Goal: Navigation & Orientation: Understand site structure

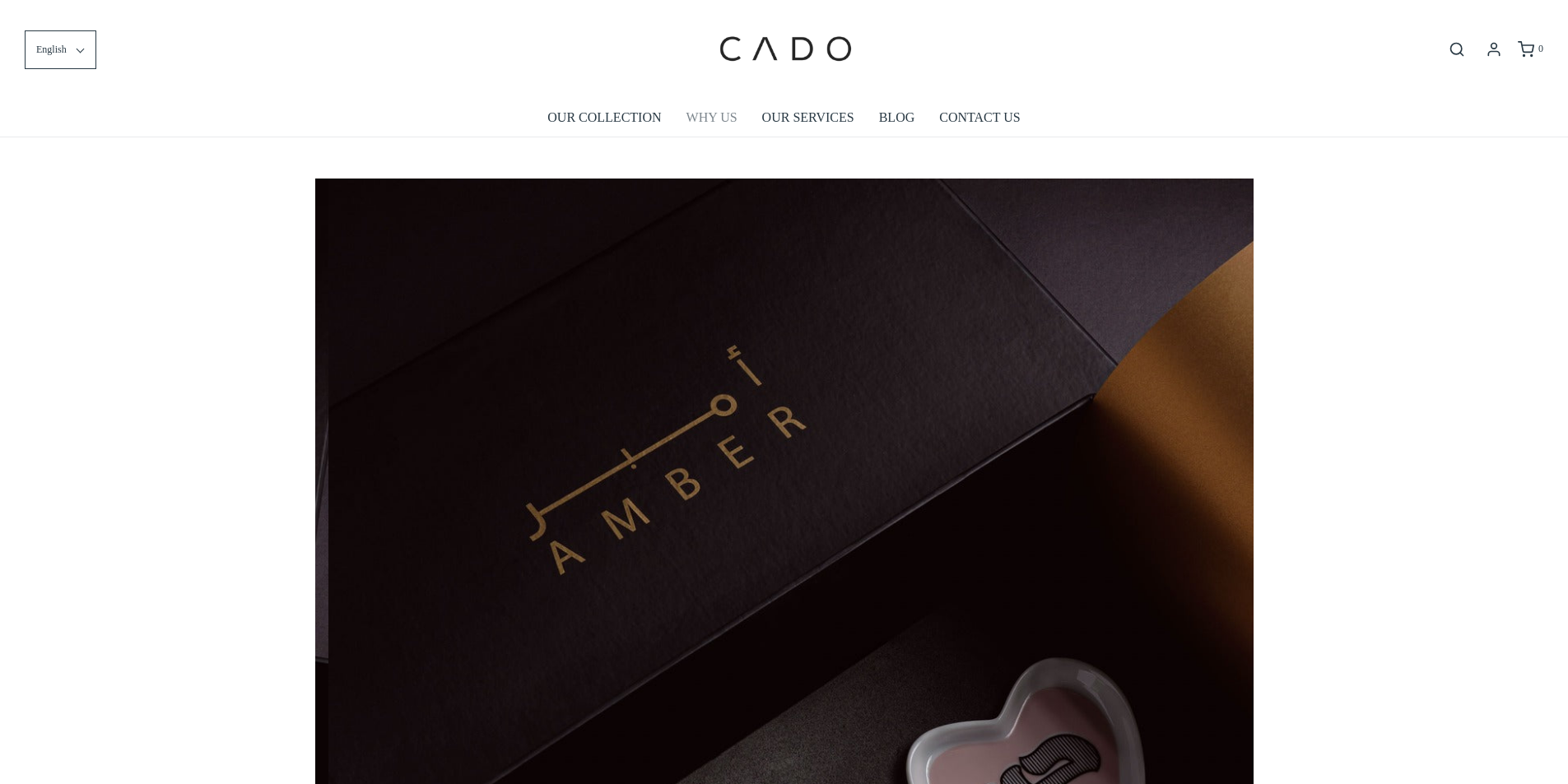
scroll to position [0, 938]
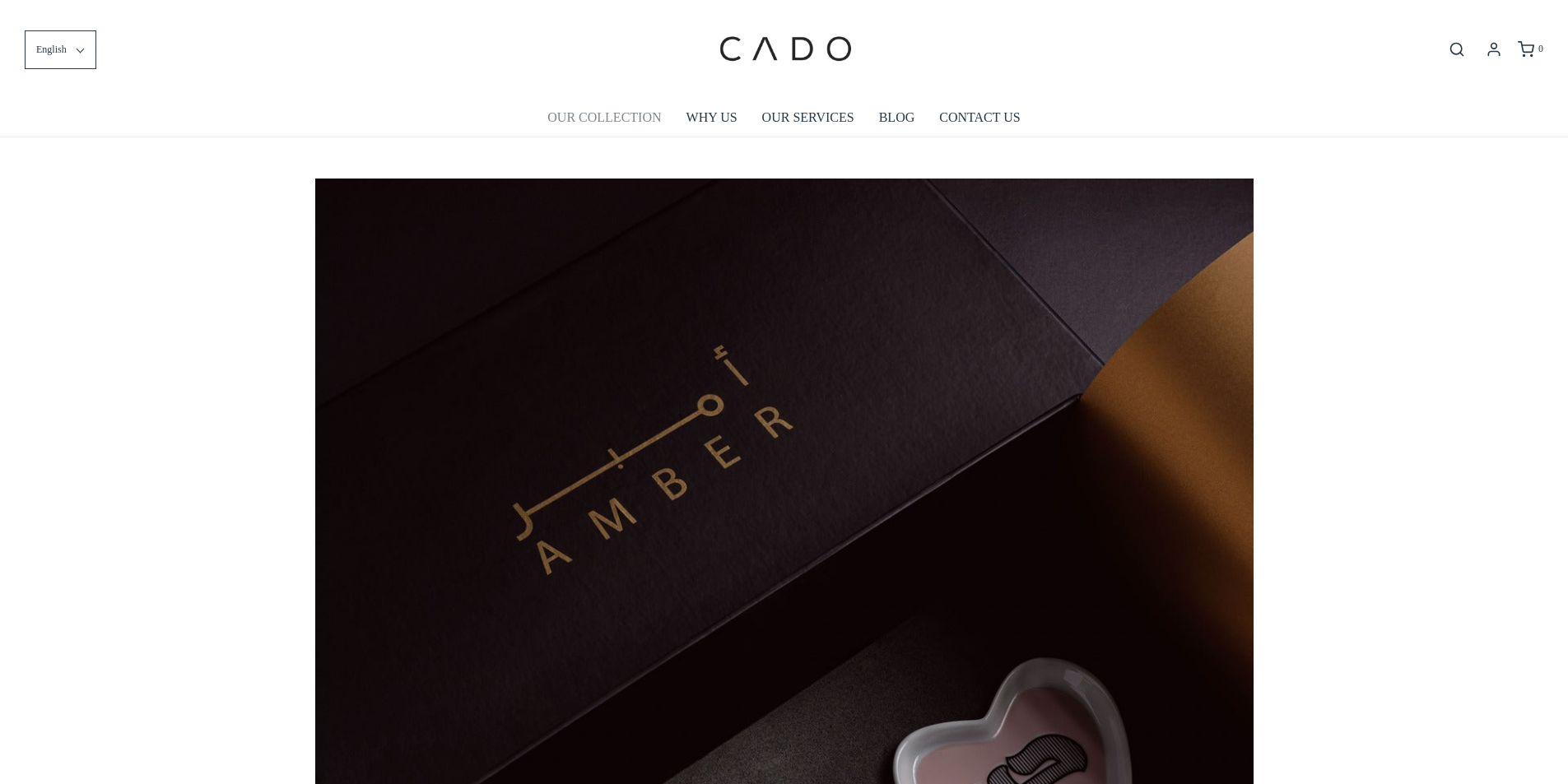
click at [558, 118] on link "OUR COLLECTION" at bounding box center [604, 117] width 113 height 37
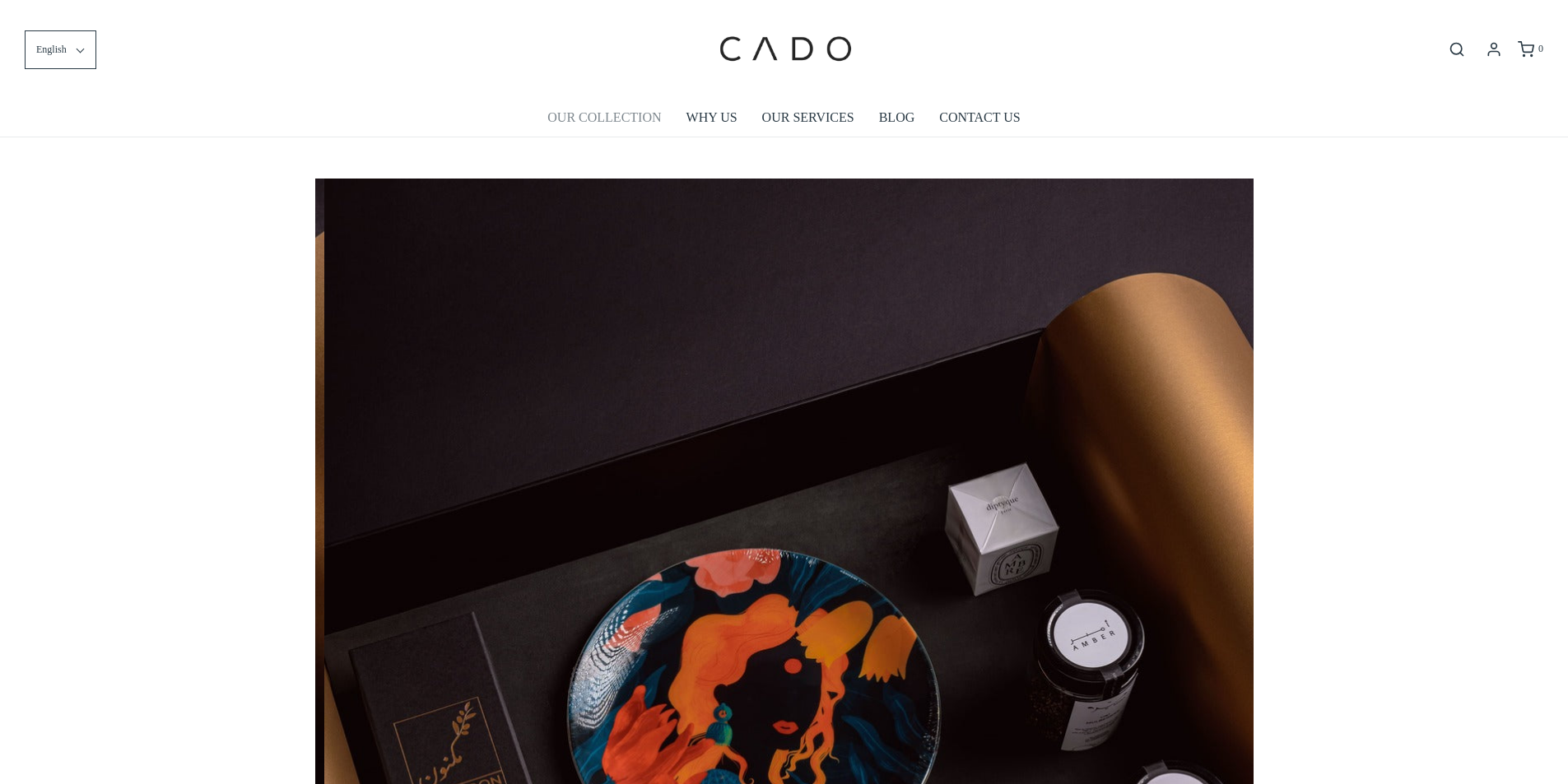
scroll to position [0, 1877]
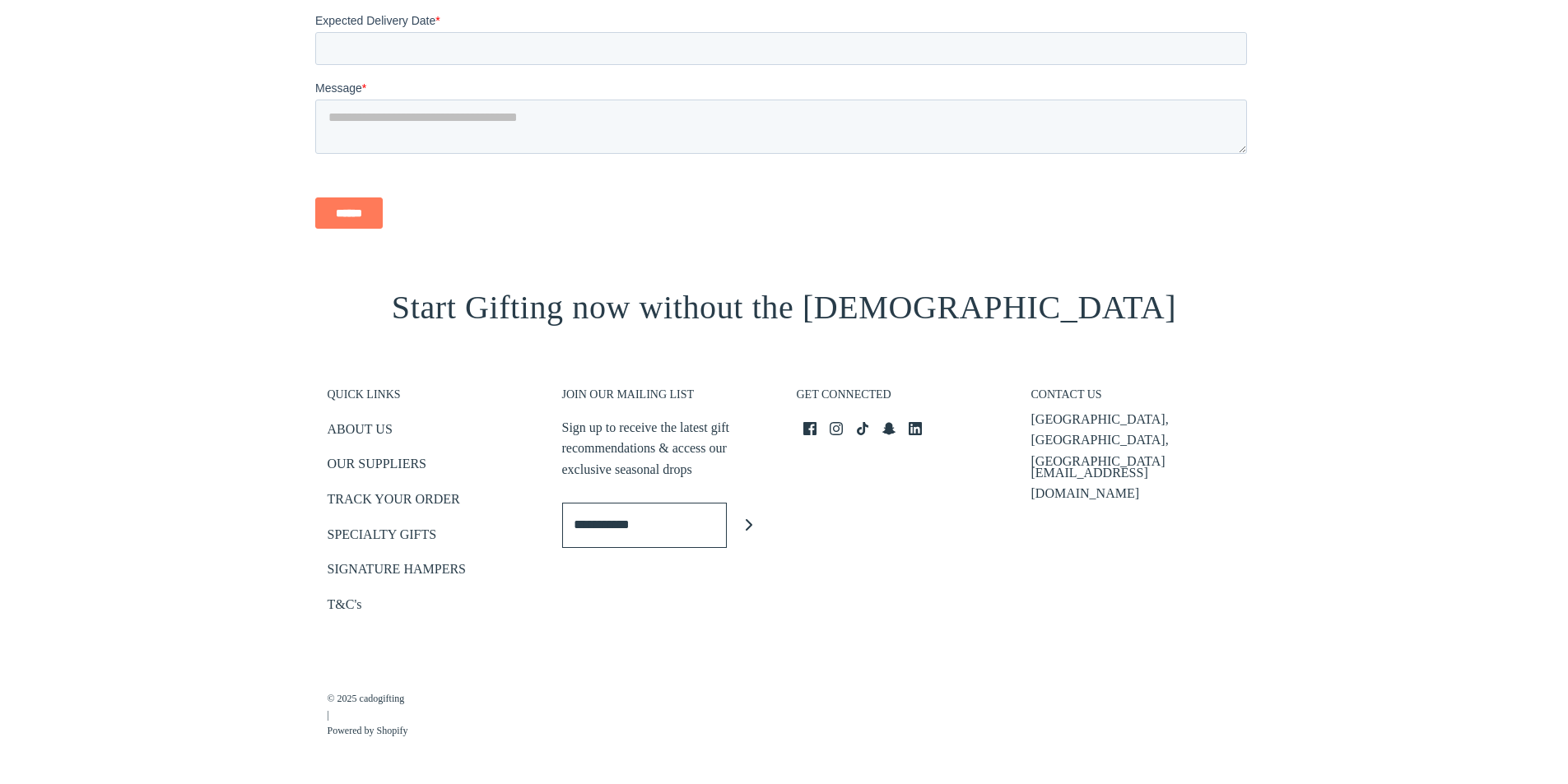
scroll to position [1927, 0]
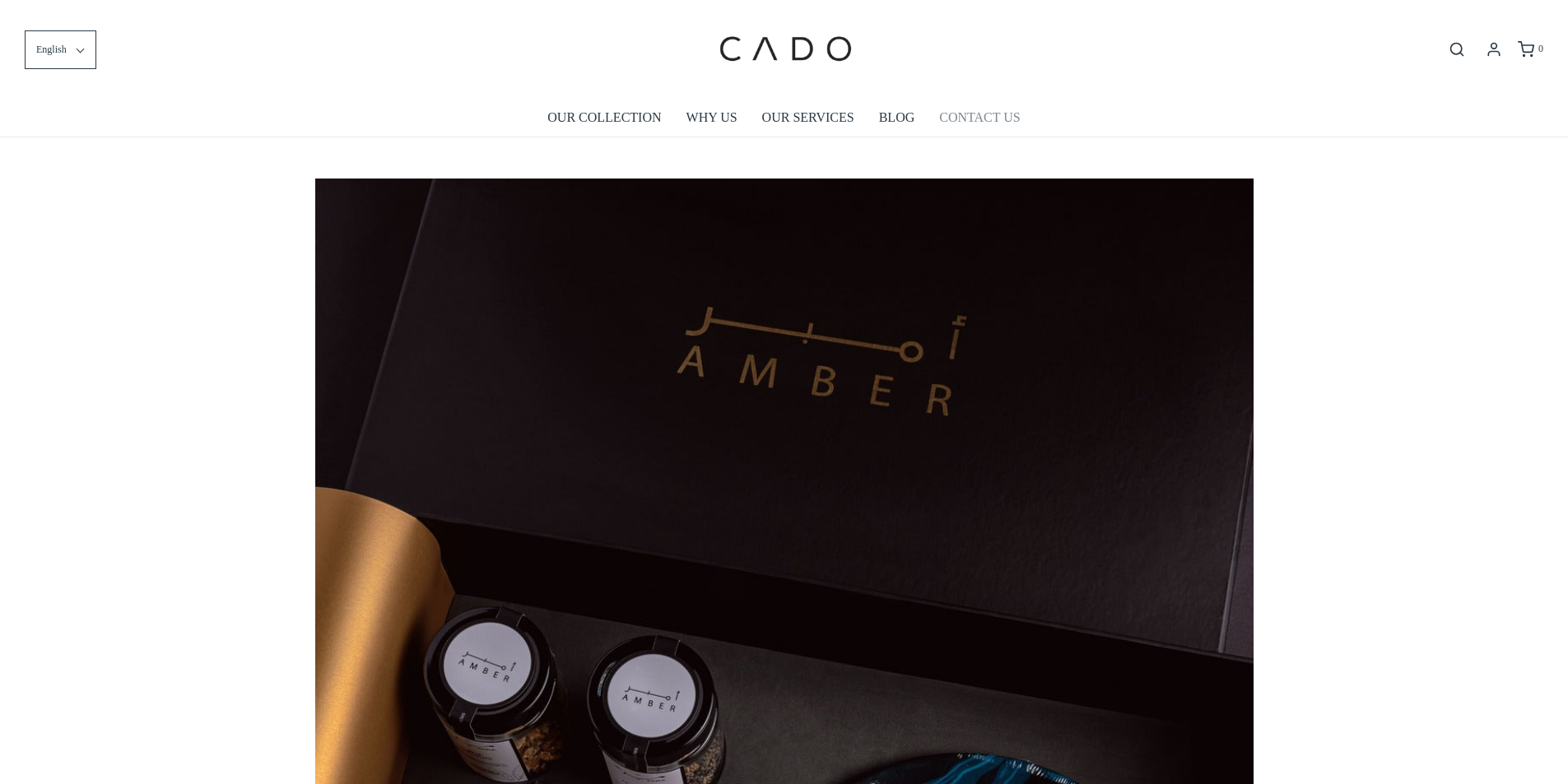
click at [995, 113] on link "CONTACT US" at bounding box center [979, 117] width 81 height 37
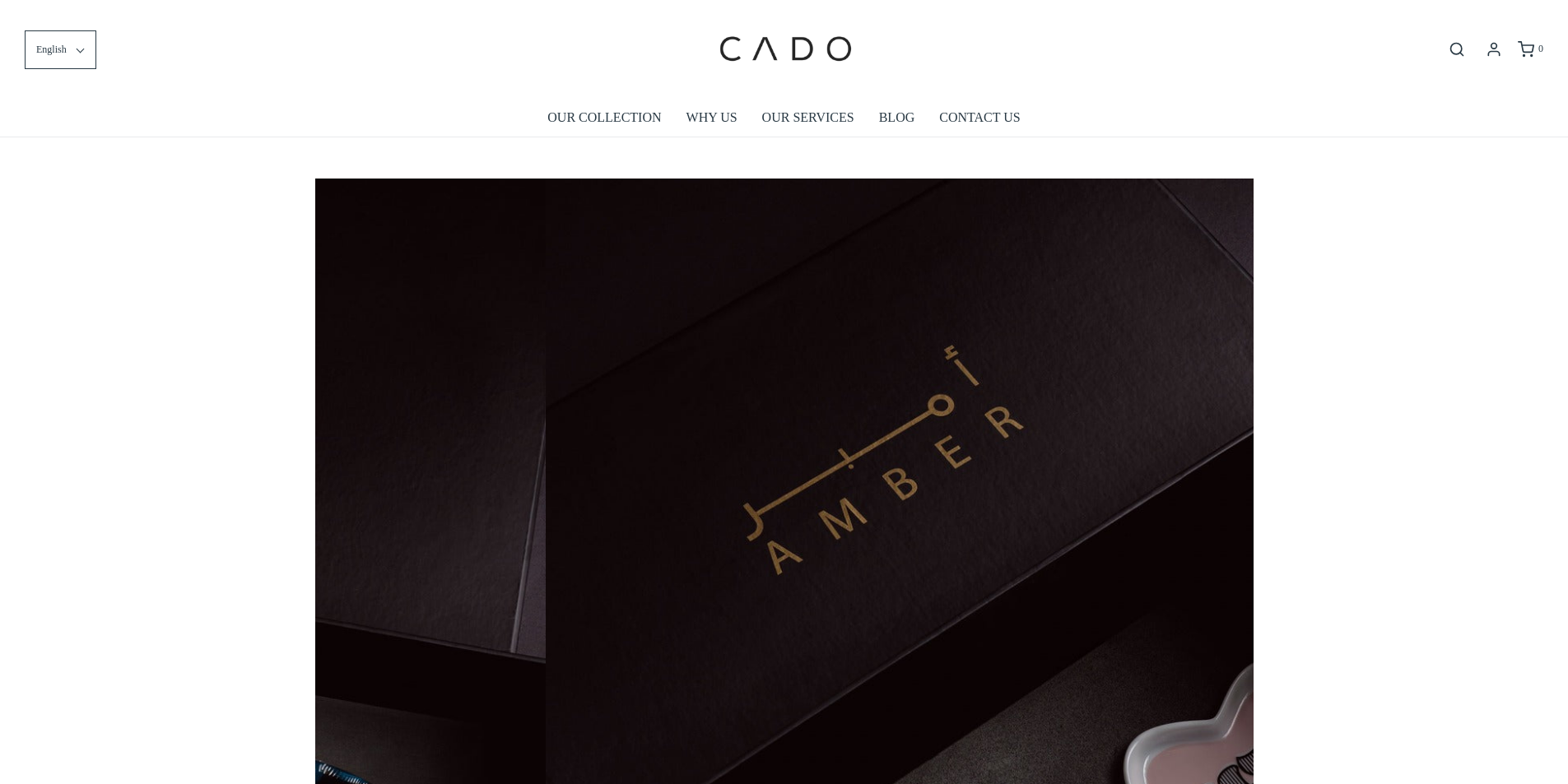
scroll to position [0, 938]
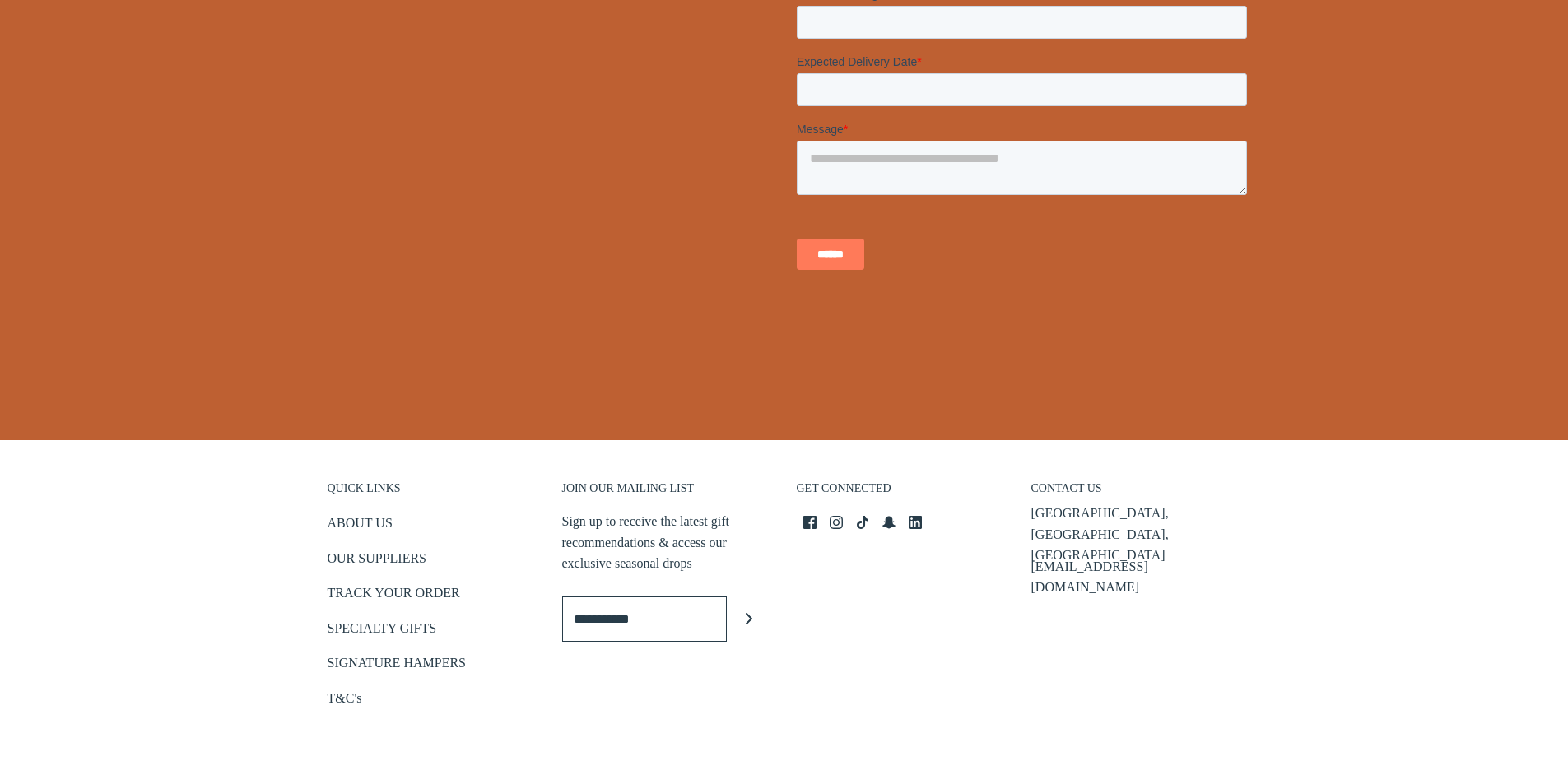
scroll to position [494, 0]
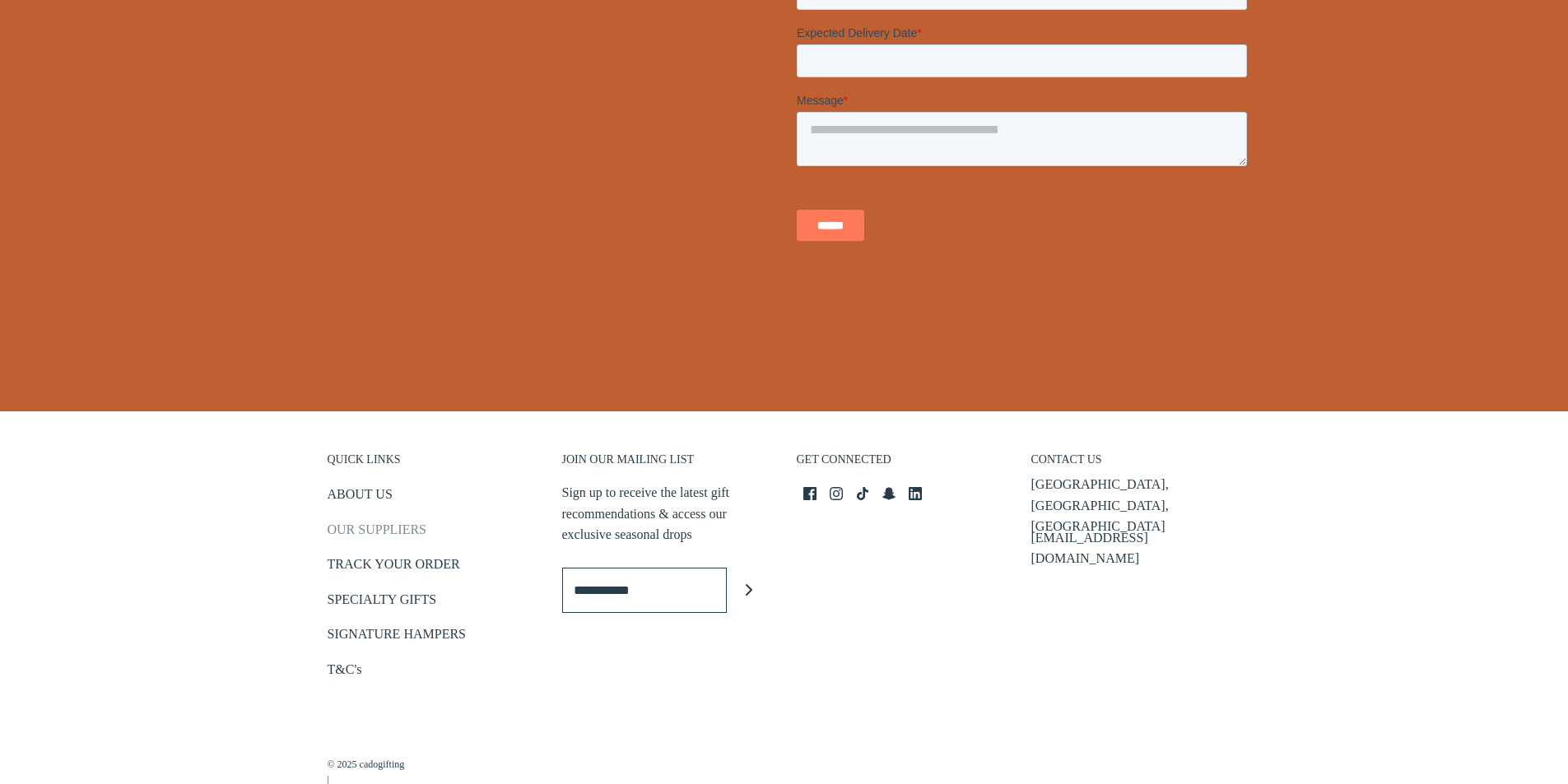
click at [377, 527] on link "OUR SUPPLIERS" at bounding box center [377, 533] width 99 height 27
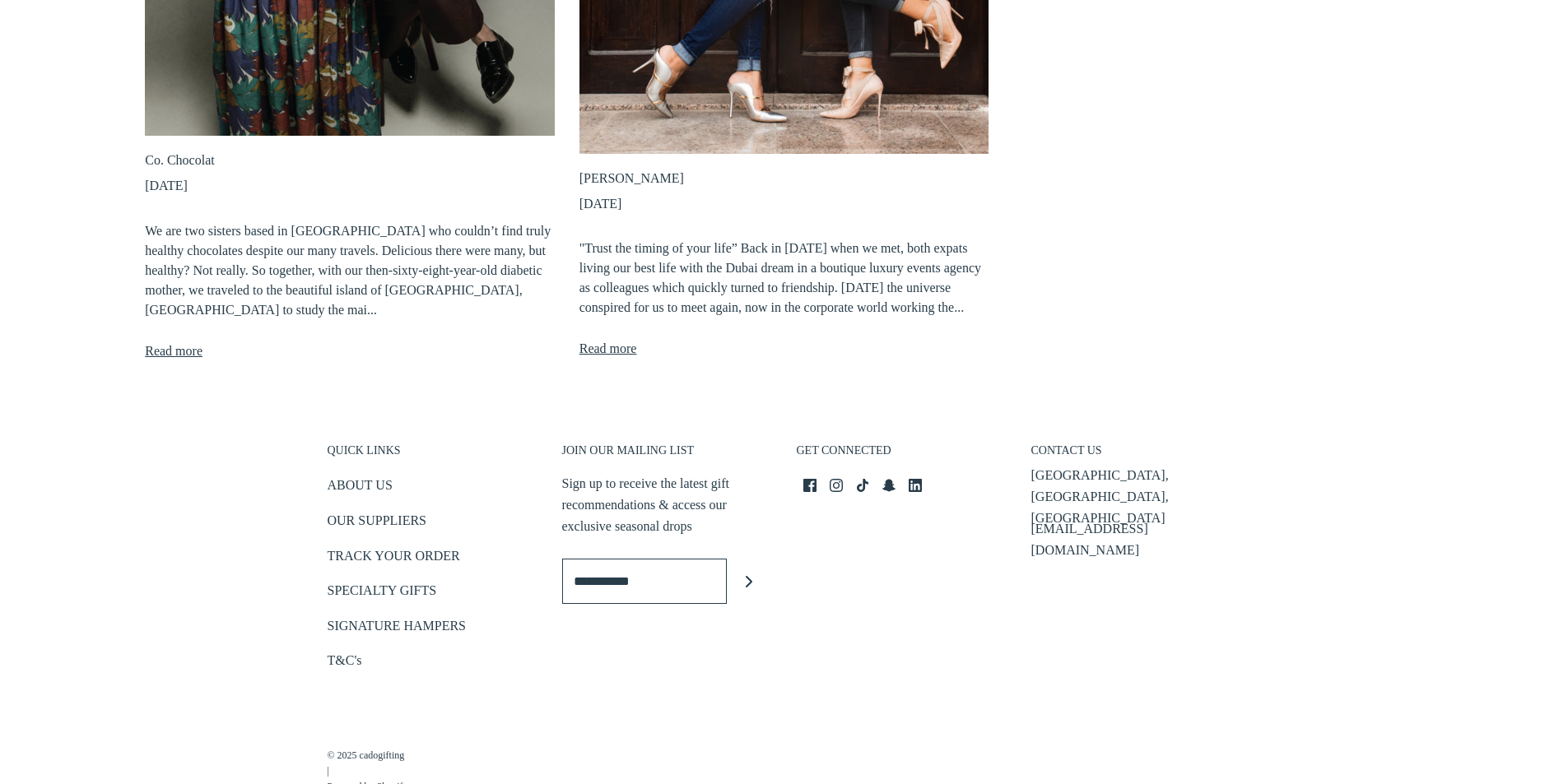
scroll to position [715, 0]
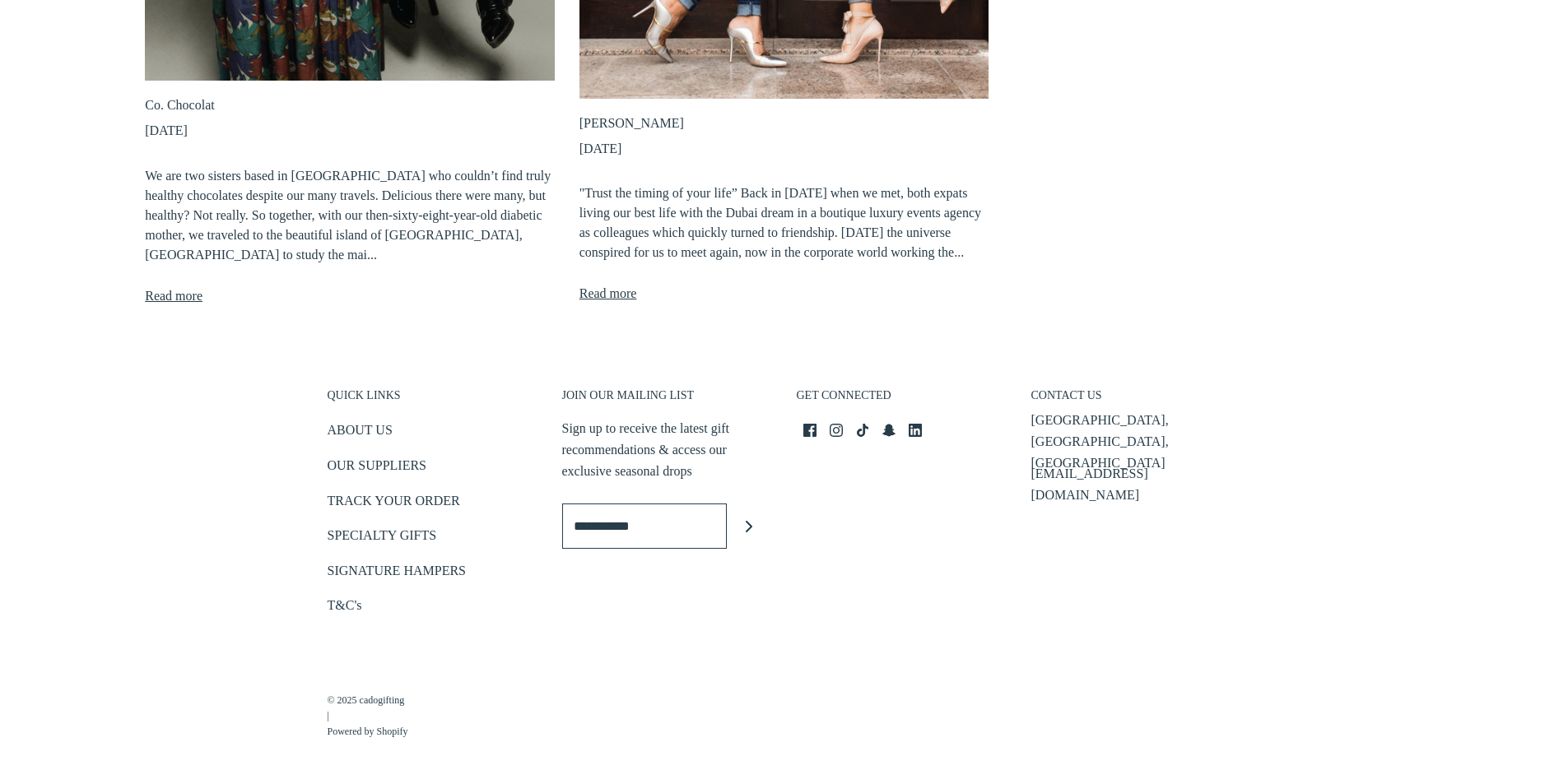
click at [361, 394] on h3 "QUICK LINKS" at bounding box center [433, 400] width 210 height 23
click at [344, 393] on h3 "QUICK LINKS" at bounding box center [433, 400] width 210 height 23
click at [340, 425] on link "ABOUT US" at bounding box center [360, 433] width 65 height 27
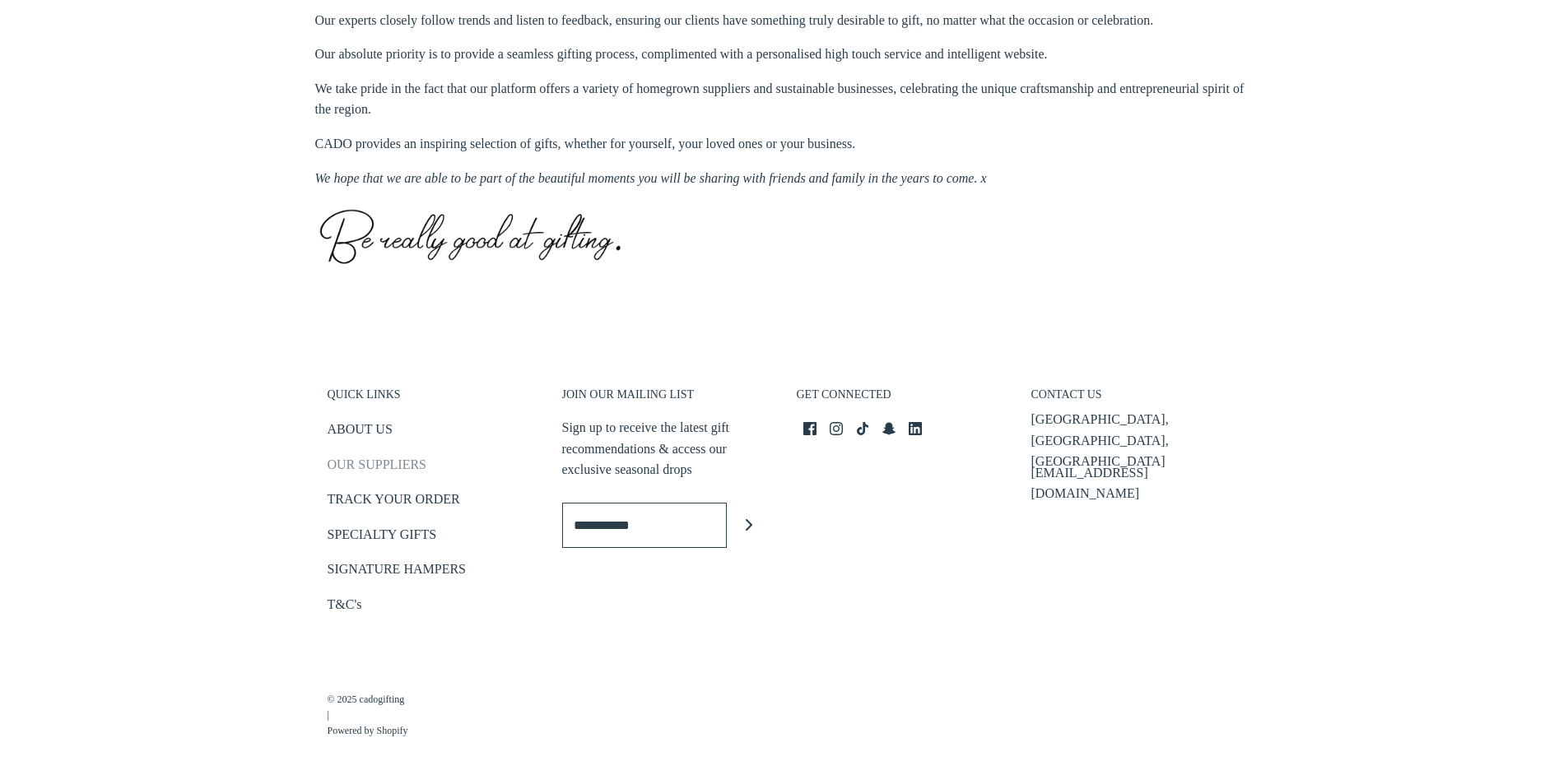
scroll to position [743, 0]
click at [394, 579] on link "SIGNATURE HAMPERS" at bounding box center [397, 572] width 138 height 27
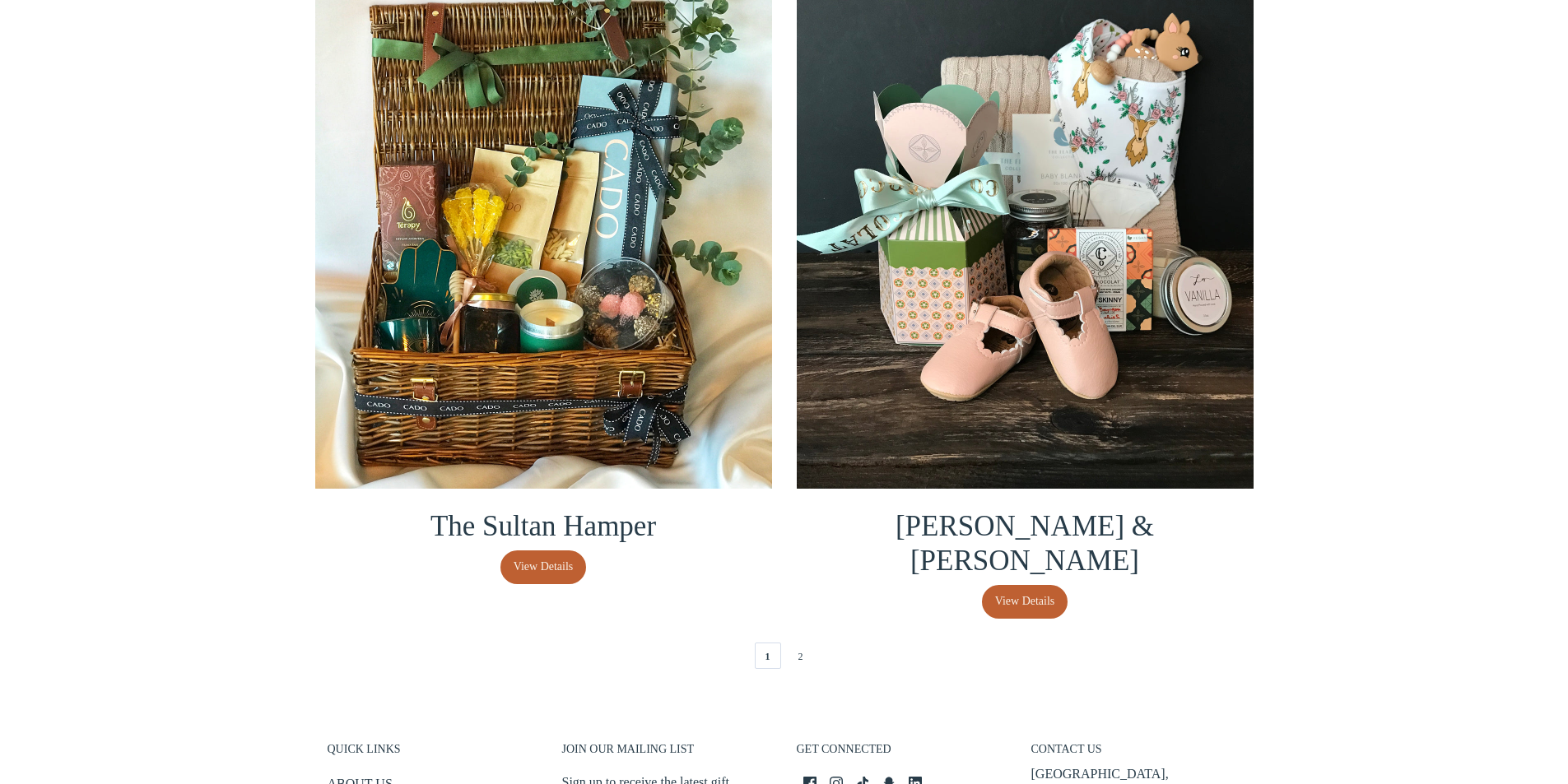
scroll to position [3691, 0]
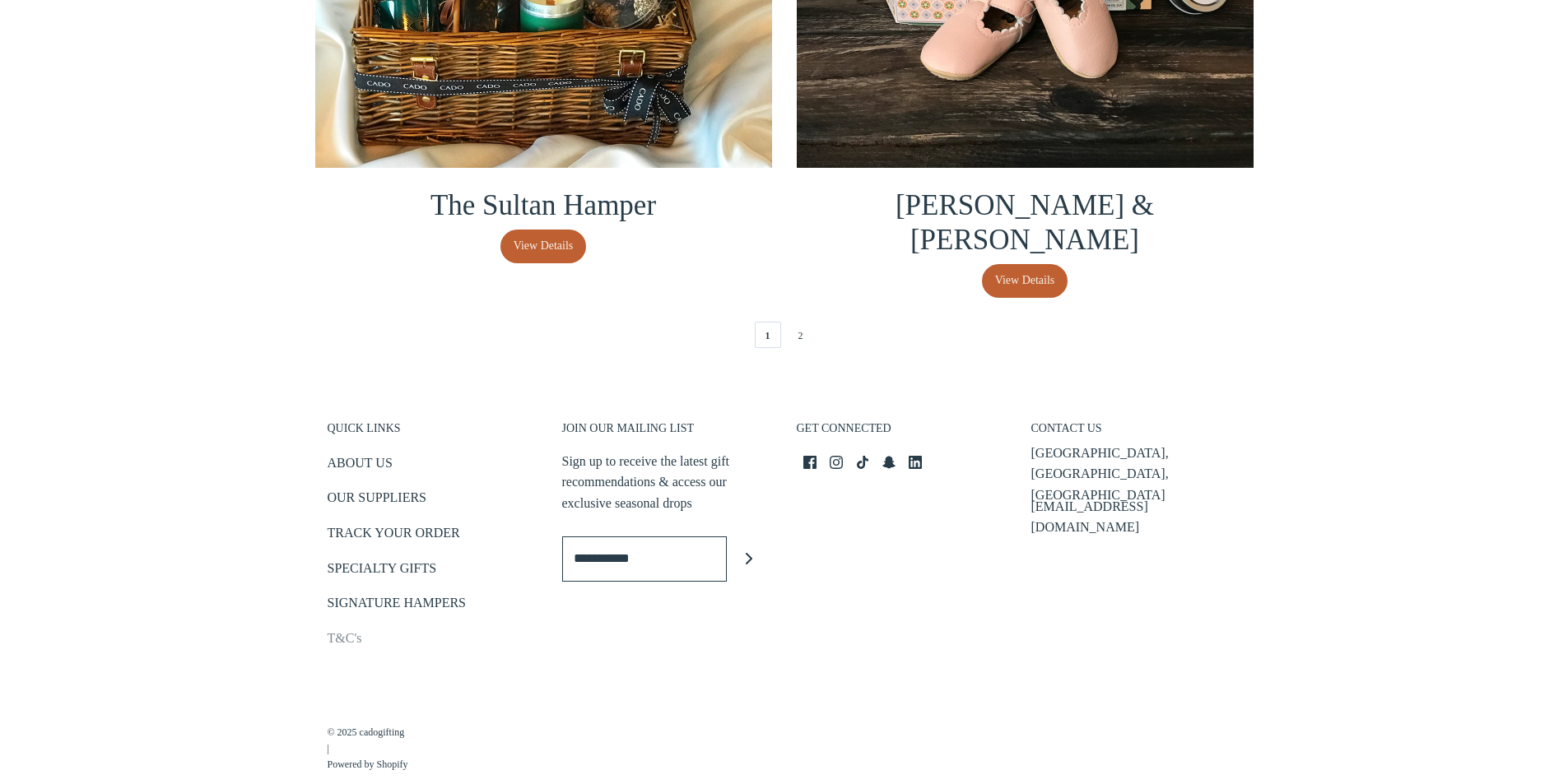
click at [337, 628] on link "T&C's" at bounding box center [345, 642] width 35 height 27
